Goal: Task Accomplishment & Management: Manage account settings

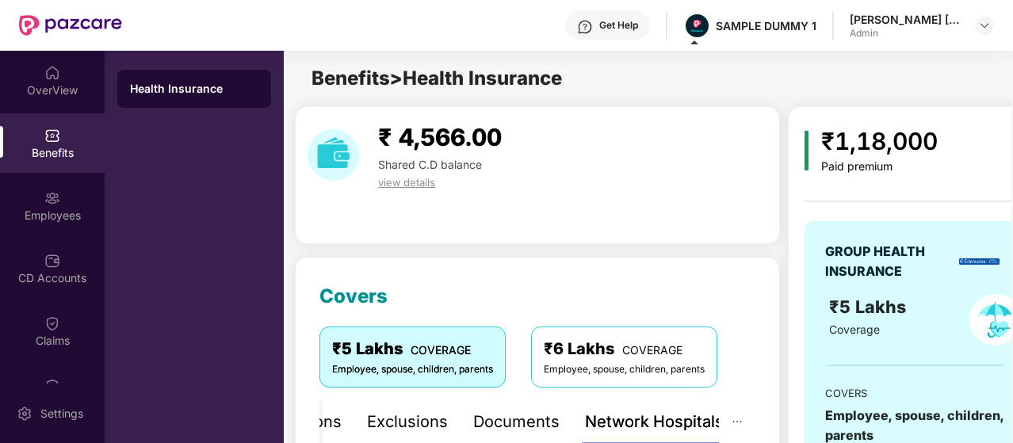
scroll to position [429, 0]
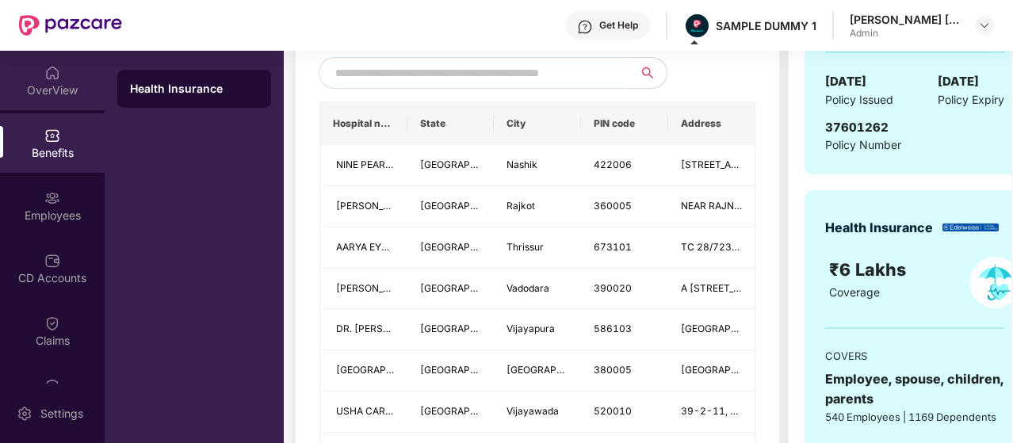
click at [69, 86] on div "OverView" at bounding box center [52, 90] width 105 height 16
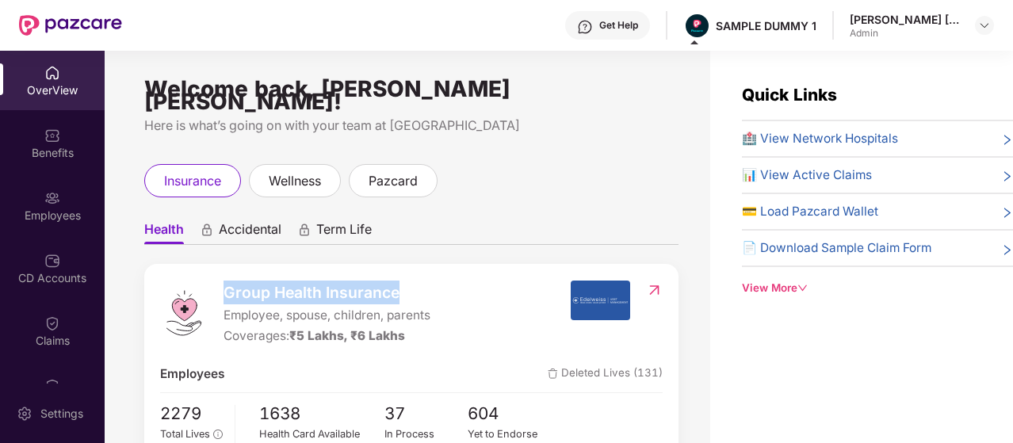
drag, startPoint x: 227, startPoint y: 280, endPoint x: 398, endPoint y: 280, distance: 171.1
click at [398, 280] on span "Group Health Insurance" at bounding box center [326, 292] width 207 height 24
click at [220, 229] on span "Accidental" at bounding box center [250, 232] width 63 height 23
click at [303, 229] on icon "animation" at bounding box center [304, 232] width 8 height 6
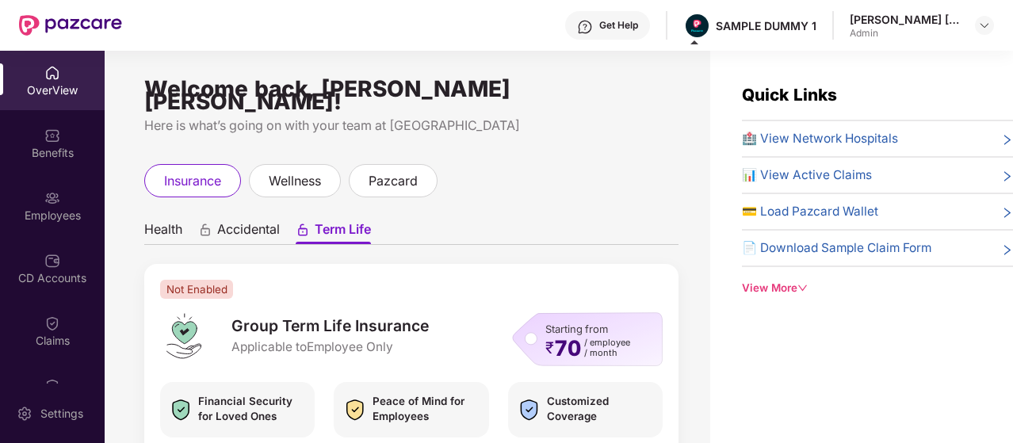
click at [177, 221] on span "Health" at bounding box center [163, 232] width 38 height 23
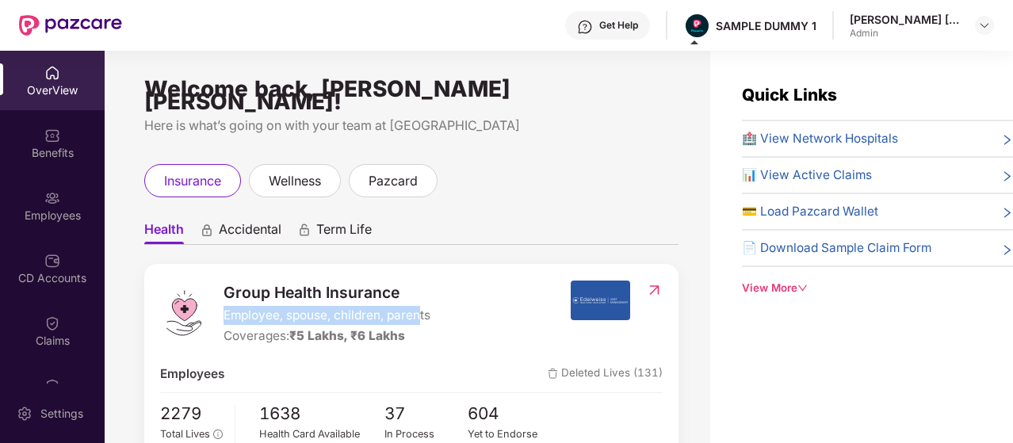
drag, startPoint x: 224, startPoint y: 303, endPoint x: 423, endPoint y: 302, distance: 198.9
click at [423, 306] on span "Employee, spouse, children, parents" at bounding box center [326, 315] width 207 height 19
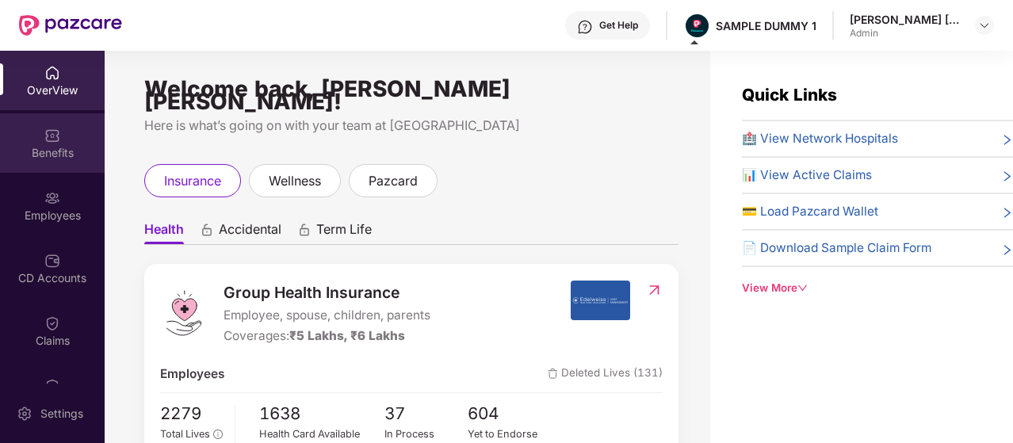
click at [84, 130] on div "Benefits" at bounding box center [52, 142] width 105 height 59
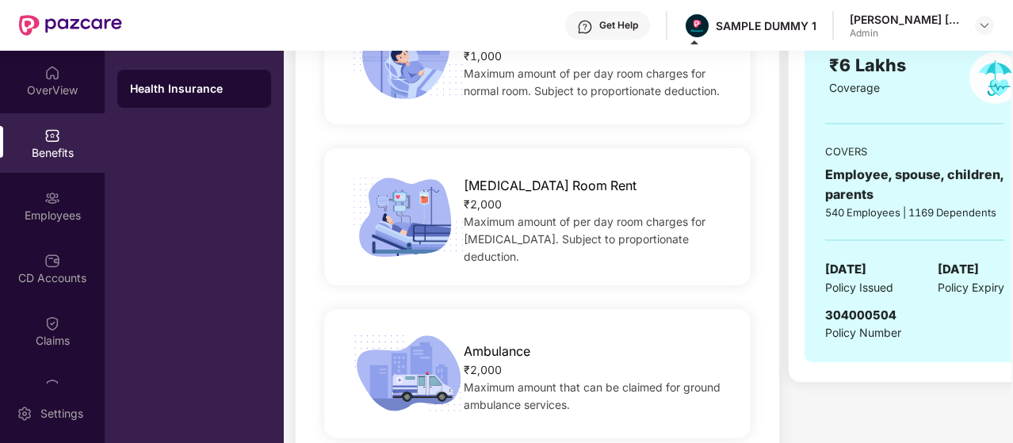
scroll to position [396, 0]
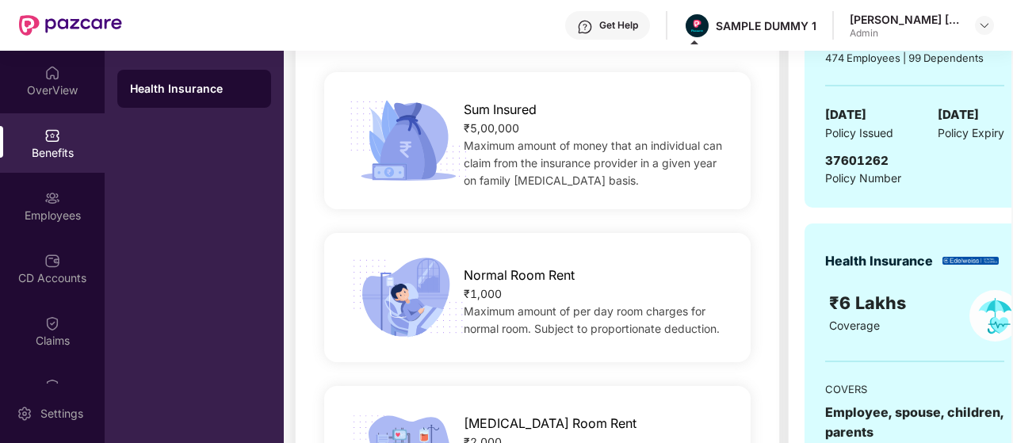
click at [494, 250] on div "Normal Room Rent ₹1,000 Maximum amount of per day room charges for normal room.…" at bounding box center [537, 297] width 426 height 129
click at [489, 255] on div "Normal Room Rent ₹1,000 Maximum amount of per day room charges for normal room.…" at bounding box center [537, 297] width 426 height 129
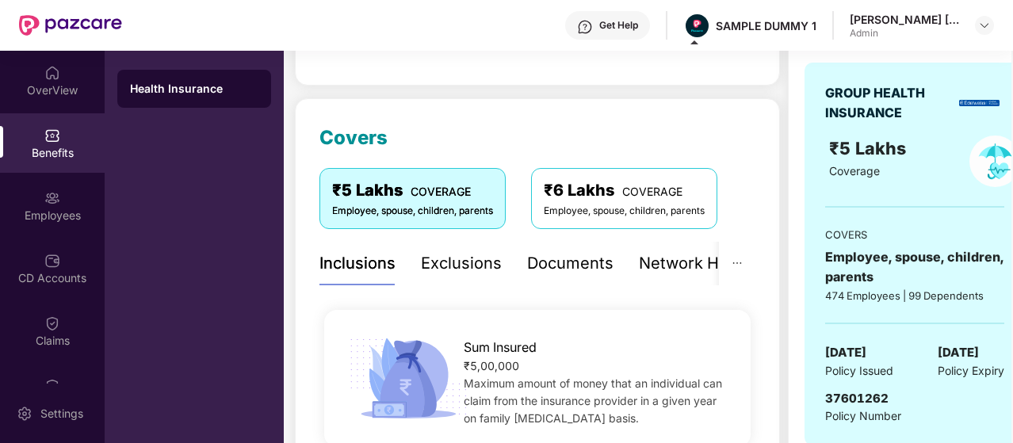
click at [467, 266] on div "Exclusions" at bounding box center [461, 263] width 81 height 25
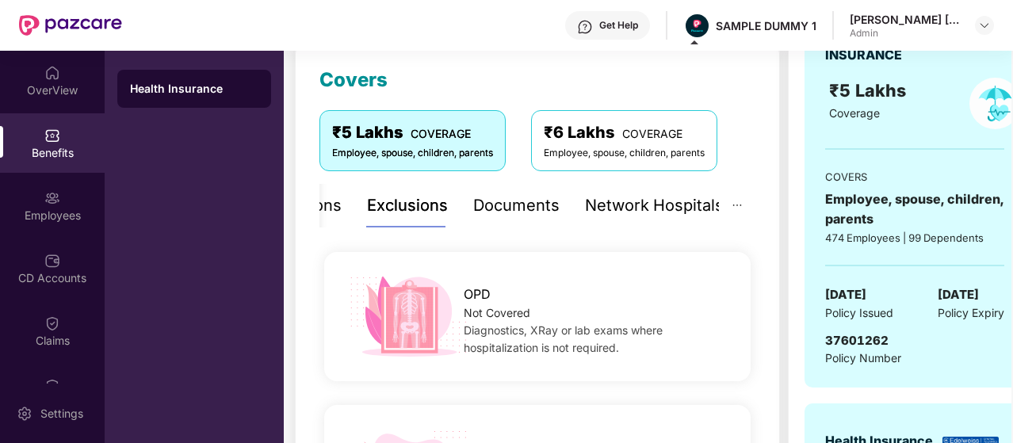
scroll to position [317, 0]
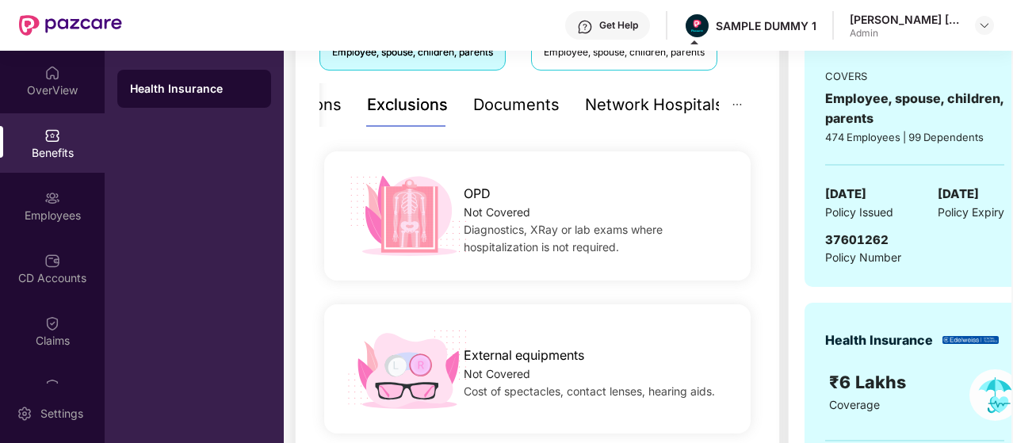
click at [627, 113] on div "Network Hospitals" at bounding box center [654, 105] width 139 height 25
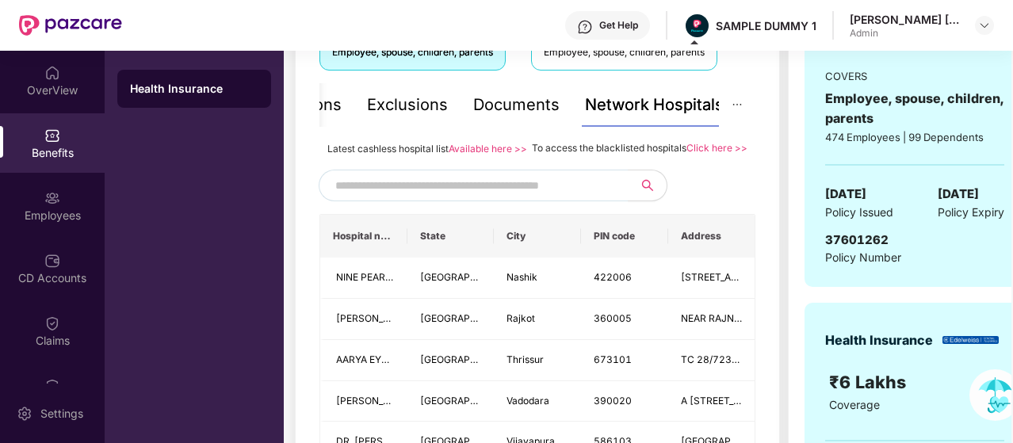
click at [392, 189] on input "text" at bounding box center [470, 186] width 271 height 24
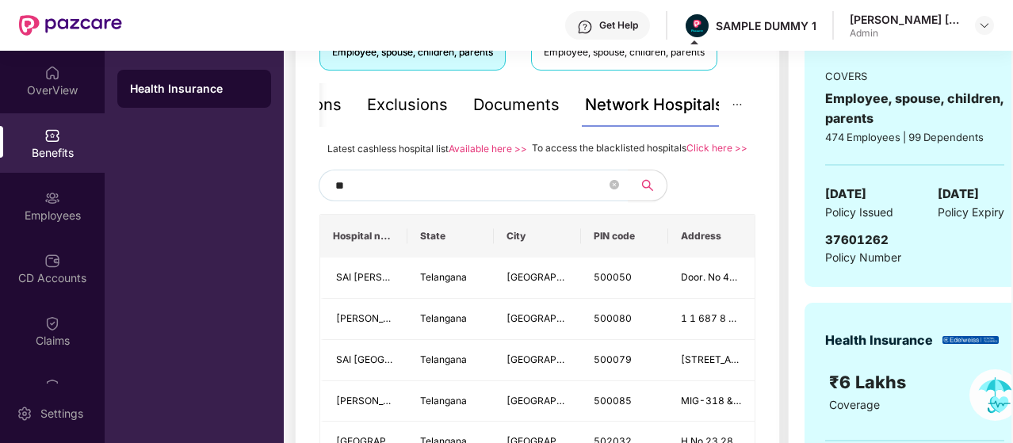
type input "*"
type input "******"
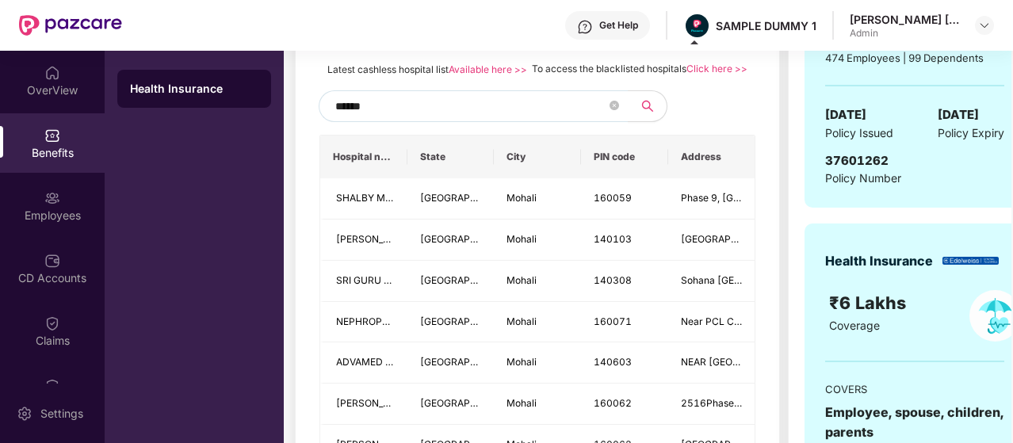
click at [417, 118] on input "******" at bounding box center [470, 106] width 271 height 24
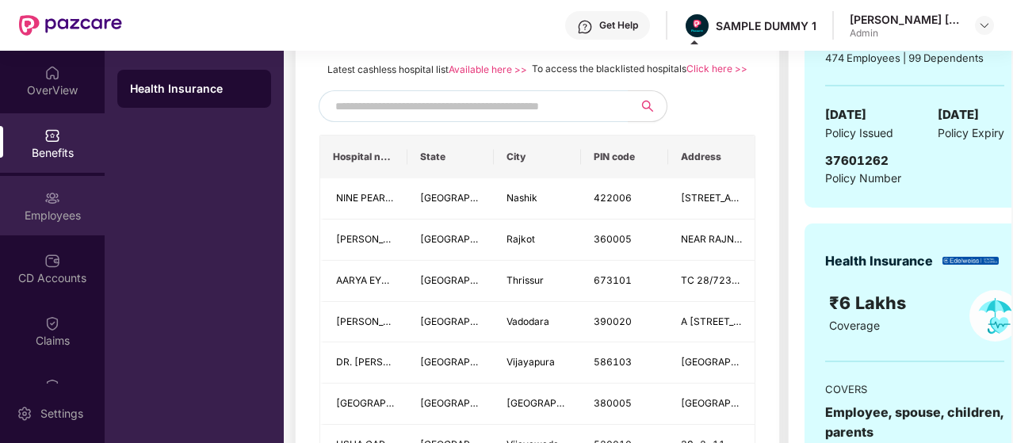
click at [74, 196] on div "Employees" at bounding box center [52, 205] width 105 height 59
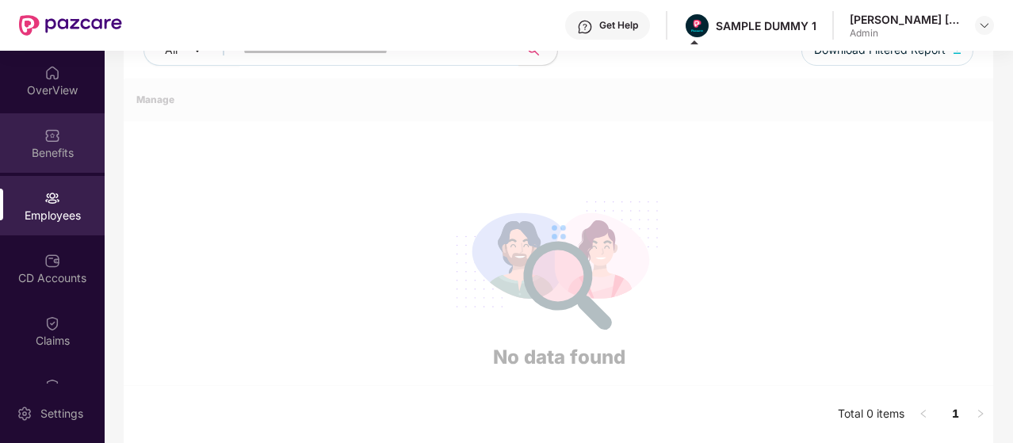
scroll to position [227, 0]
click at [71, 154] on div "Benefits" at bounding box center [52, 153] width 105 height 16
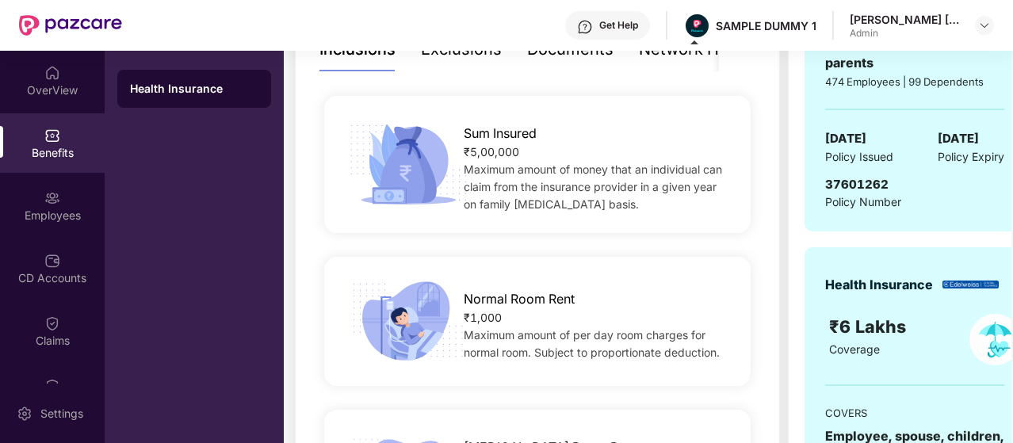
scroll to position [396, 0]
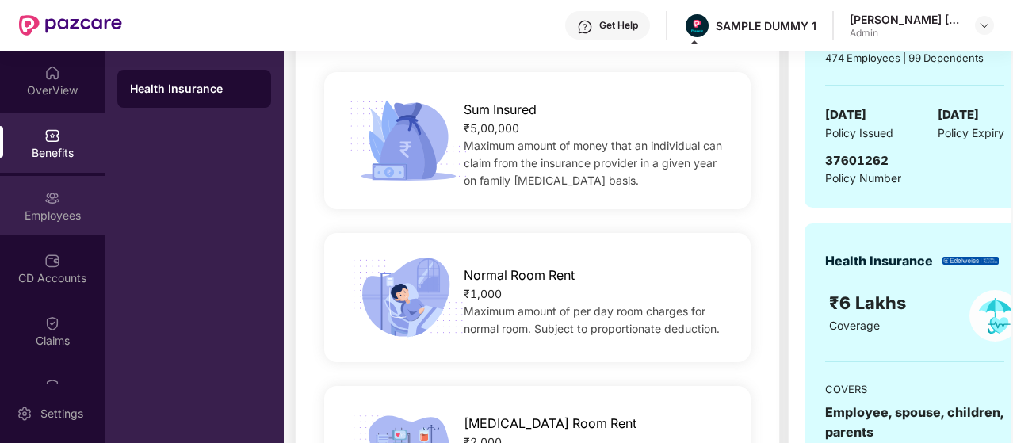
click at [74, 202] on div "Employees" at bounding box center [52, 205] width 105 height 59
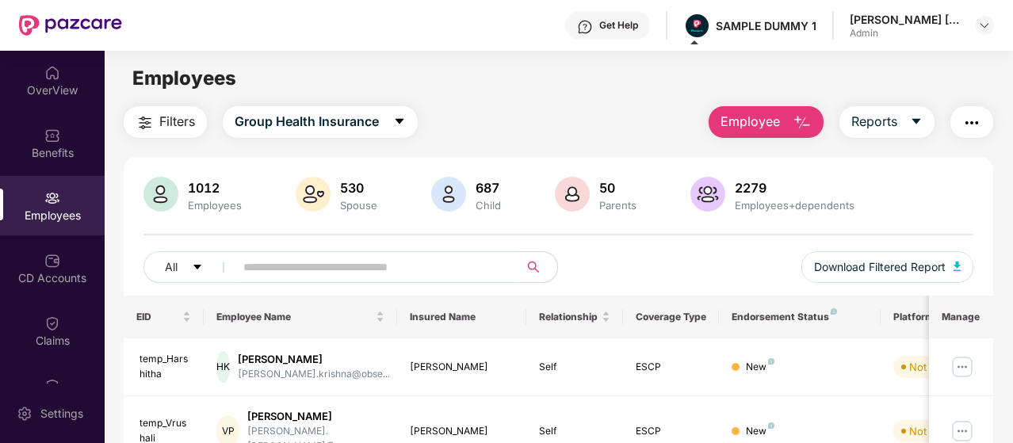
click at [748, 126] on span "Employee" at bounding box center [749, 122] width 59 height 20
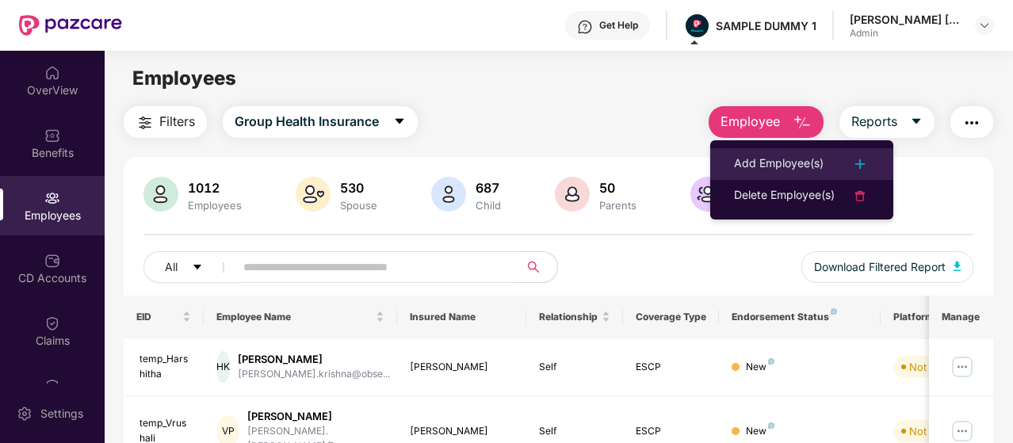
click at [755, 159] on div "Add Employee(s)" at bounding box center [779, 163] width 90 height 19
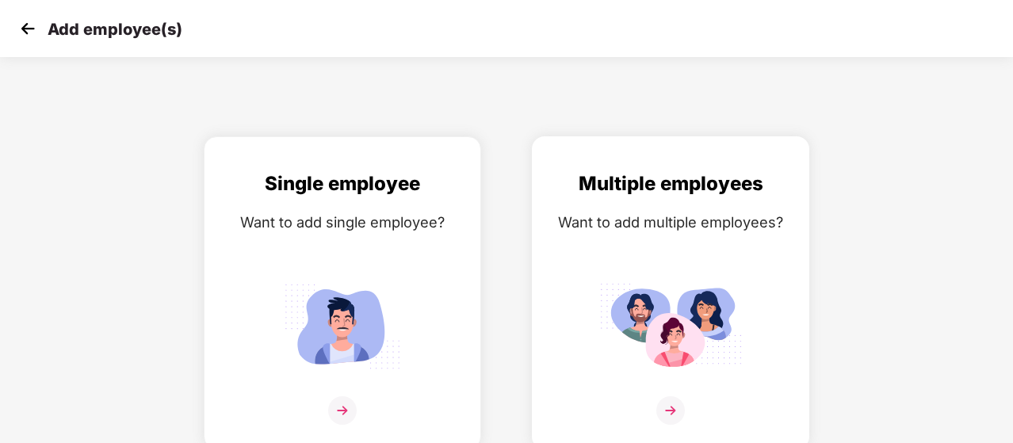
click at [605, 193] on div "Multiple employees" at bounding box center [670, 184] width 244 height 30
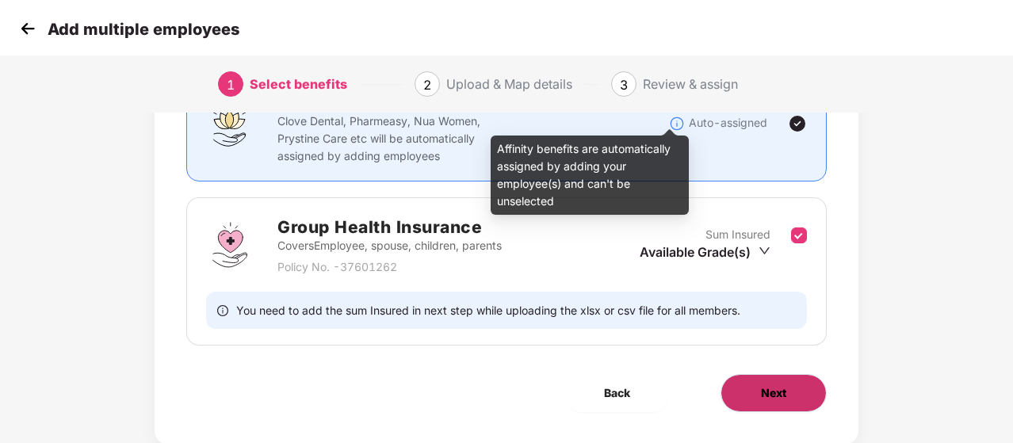
scroll to position [158, 0]
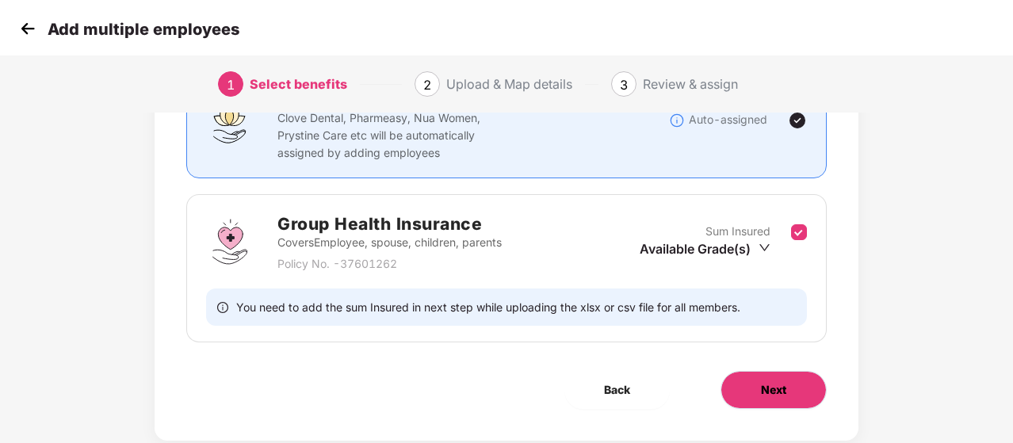
click at [764, 376] on button "Next" at bounding box center [773, 390] width 106 height 38
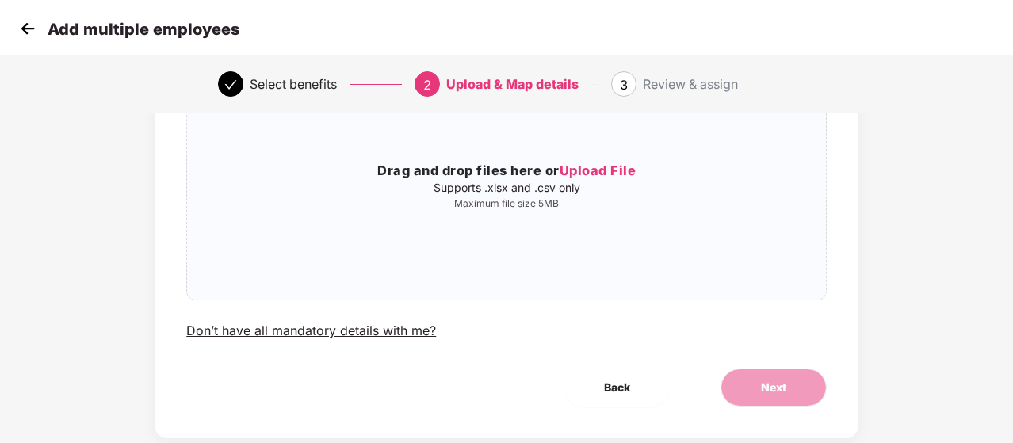
scroll to position [0, 0]
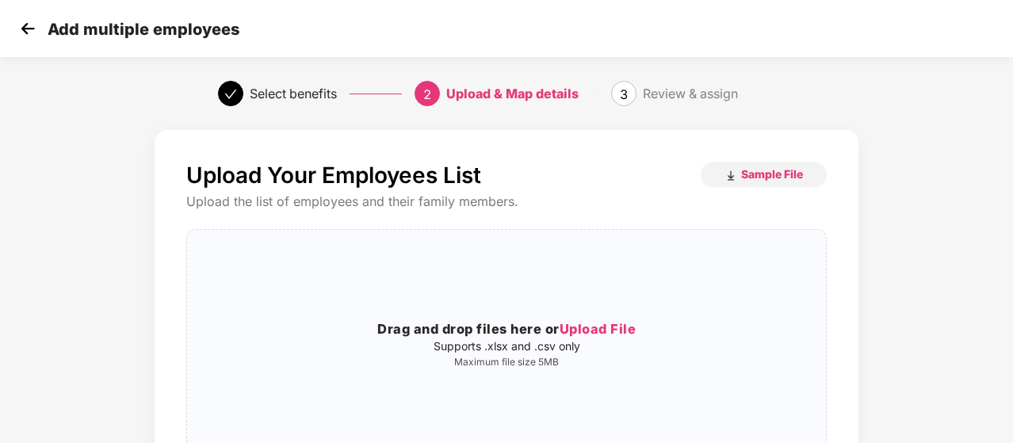
click at [21, 29] on img at bounding box center [28, 29] width 24 height 24
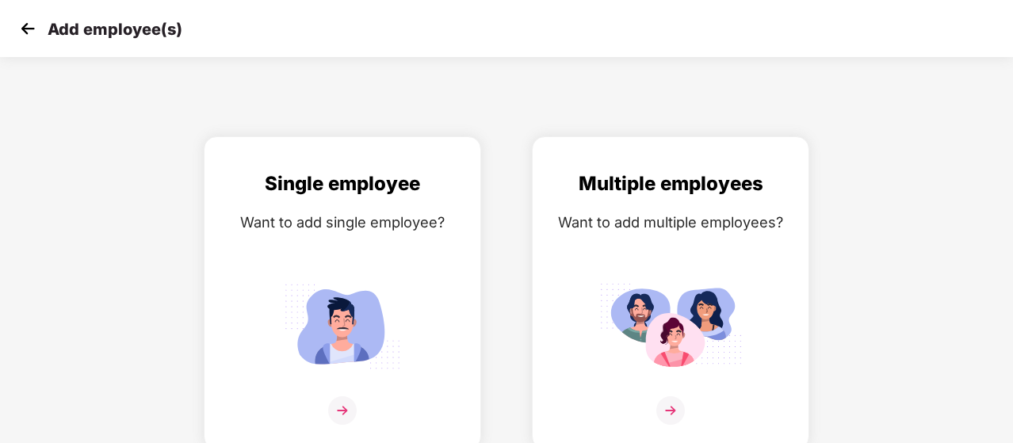
click at [34, 25] on img at bounding box center [28, 29] width 24 height 24
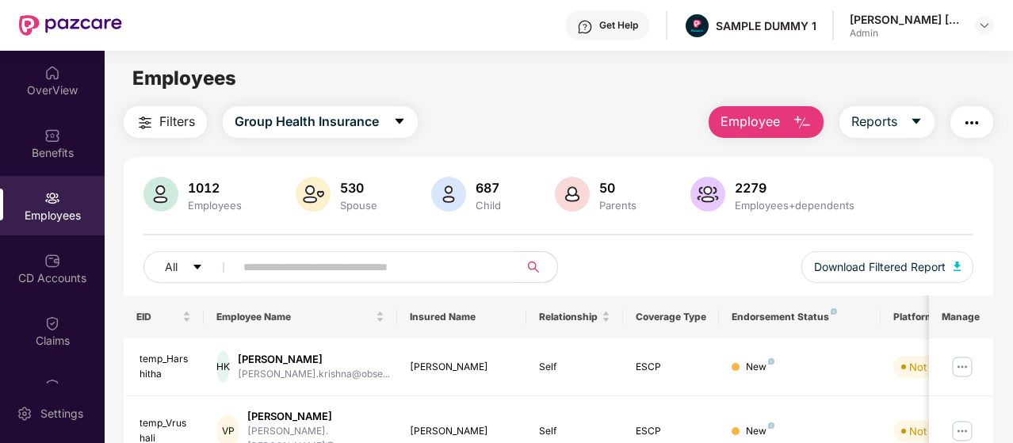
click at [978, 134] on button "button" at bounding box center [971, 122] width 43 height 32
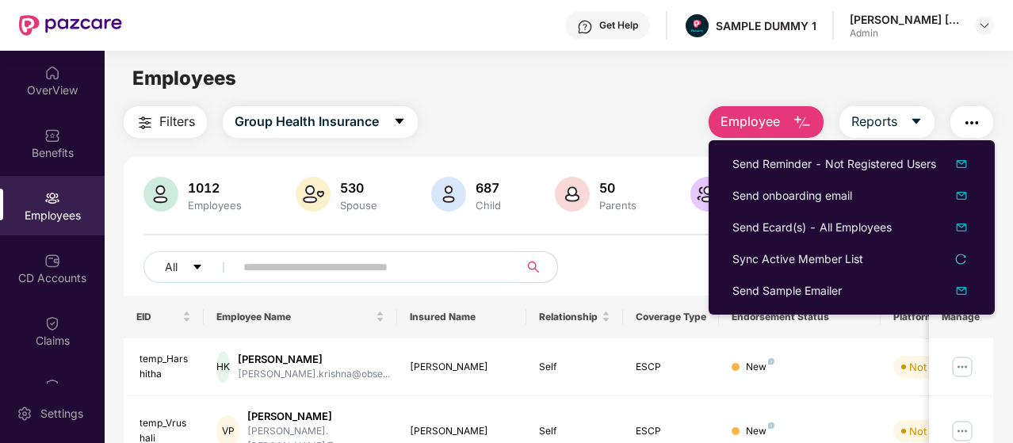
click at [654, 116] on div "Filters Group Health Insurance Employee Reports" at bounding box center [558, 122] width 869 height 32
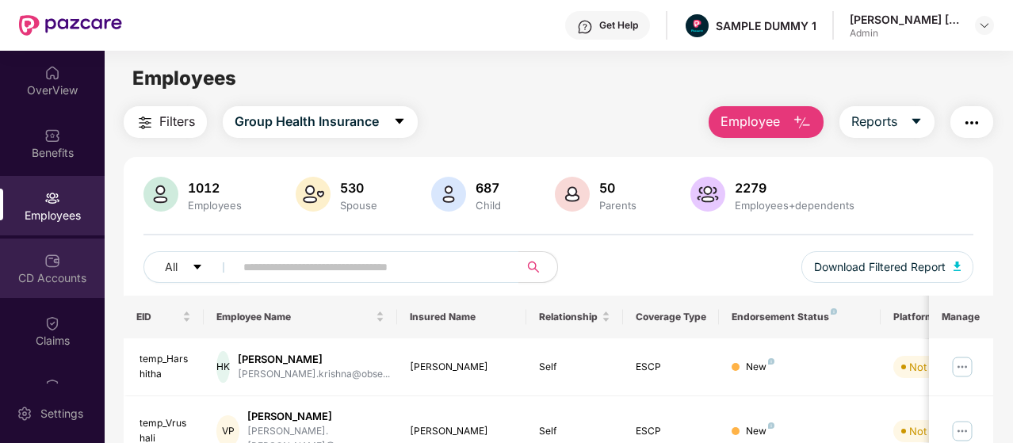
click at [91, 251] on div "CD Accounts" at bounding box center [52, 267] width 105 height 59
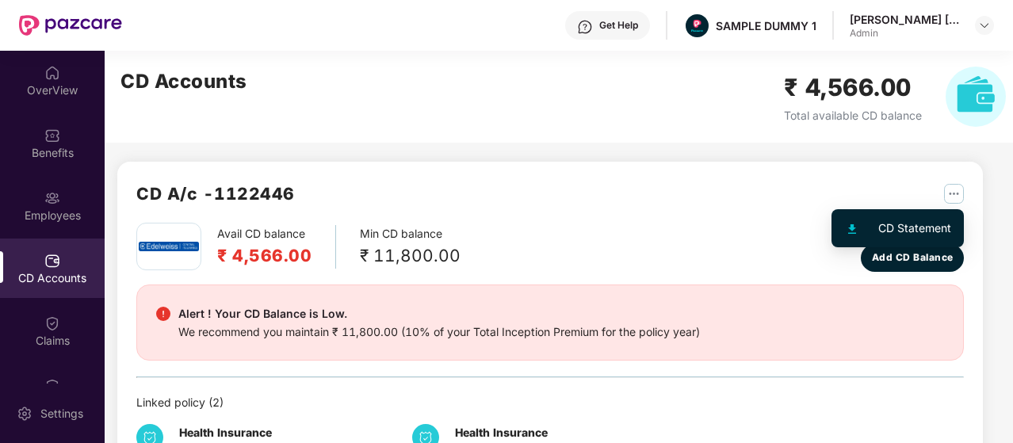
click at [949, 193] on img "button" at bounding box center [954, 194] width 20 height 20
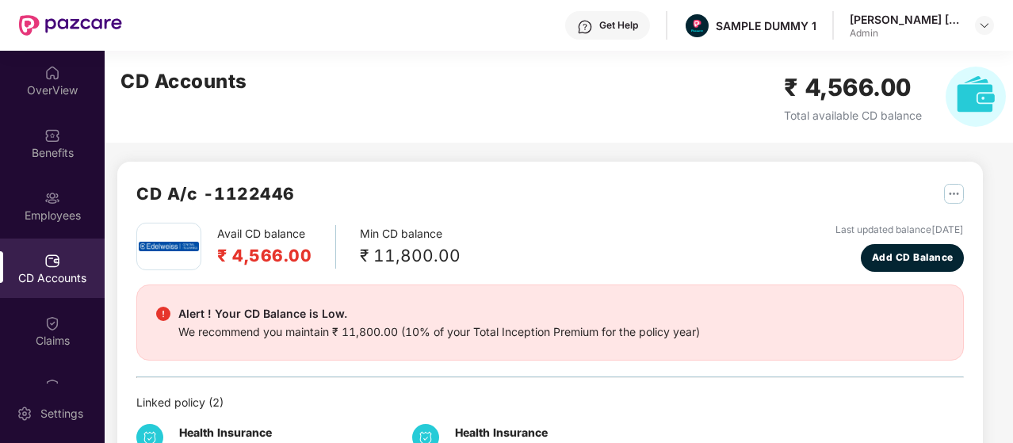
click at [599, 30] on div "Get Help" at bounding box center [618, 25] width 39 height 13
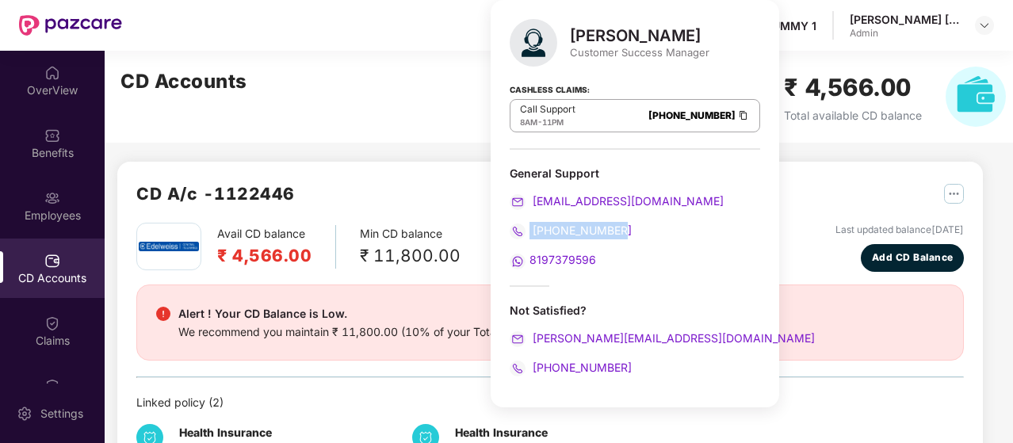
drag, startPoint x: 639, startPoint y: 223, endPoint x: 528, endPoint y: 218, distance: 111.0
click at [528, 218] on div "General Support [EMAIL_ADDRESS][DOMAIN_NAME] [PHONE_NUMBER] 8197379596" at bounding box center [634, 218] width 250 height 104
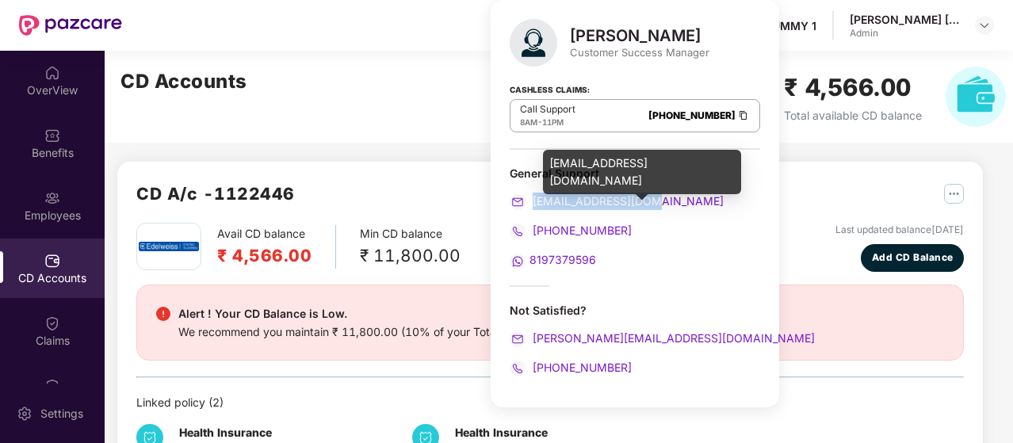
drag, startPoint x: 679, startPoint y: 193, endPoint x: 534, endPoint y: 195, distance: 145.0
click at [534, 195] on div "[EMAIL_ADDRESS][DOMAIN_NAME]" at bounding box center [634, 201] width 250 height 17
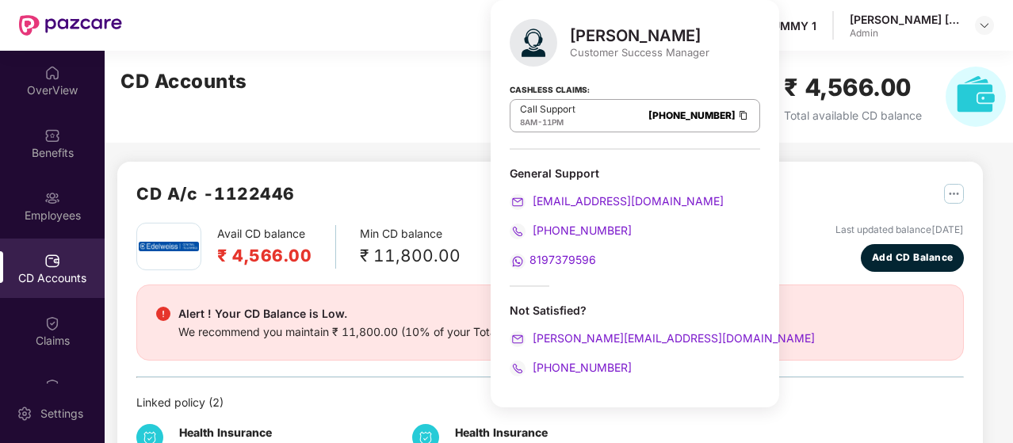
click at [529, 158] on div "[PERSON_NAME] Customer Success Manager Cashless Claims: Call Support 8AM - 11PM…" at bounding box center [634, 203] width 288 height 407
click at [478, 82] on div "CD Accounts ₹ 4,566.00 Total available CD balance" at bounding box center [563, 97] width 917 height 92
